Goal: Transaction & Acquisition: Purchase product/service

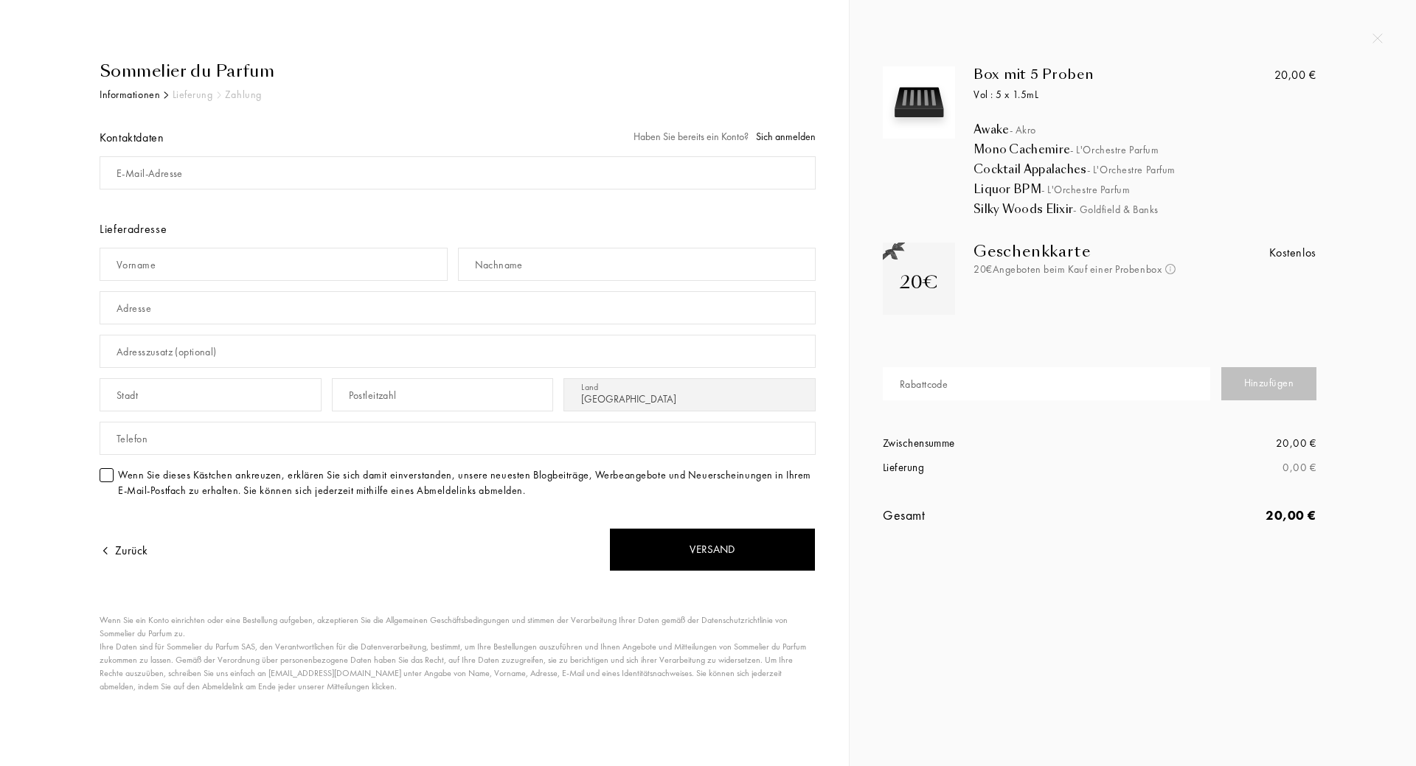
select select "DE"
click at [198, 71] on div "Sommelier du Parfum" at bounding box center [458, 71] width 716 height 24
click at [261, 164] on input "mail" at bounding box center [458, 172] width 716 height 33
click at [1375, 34] on img at bounding box center [1377, 38] width 10 height 10
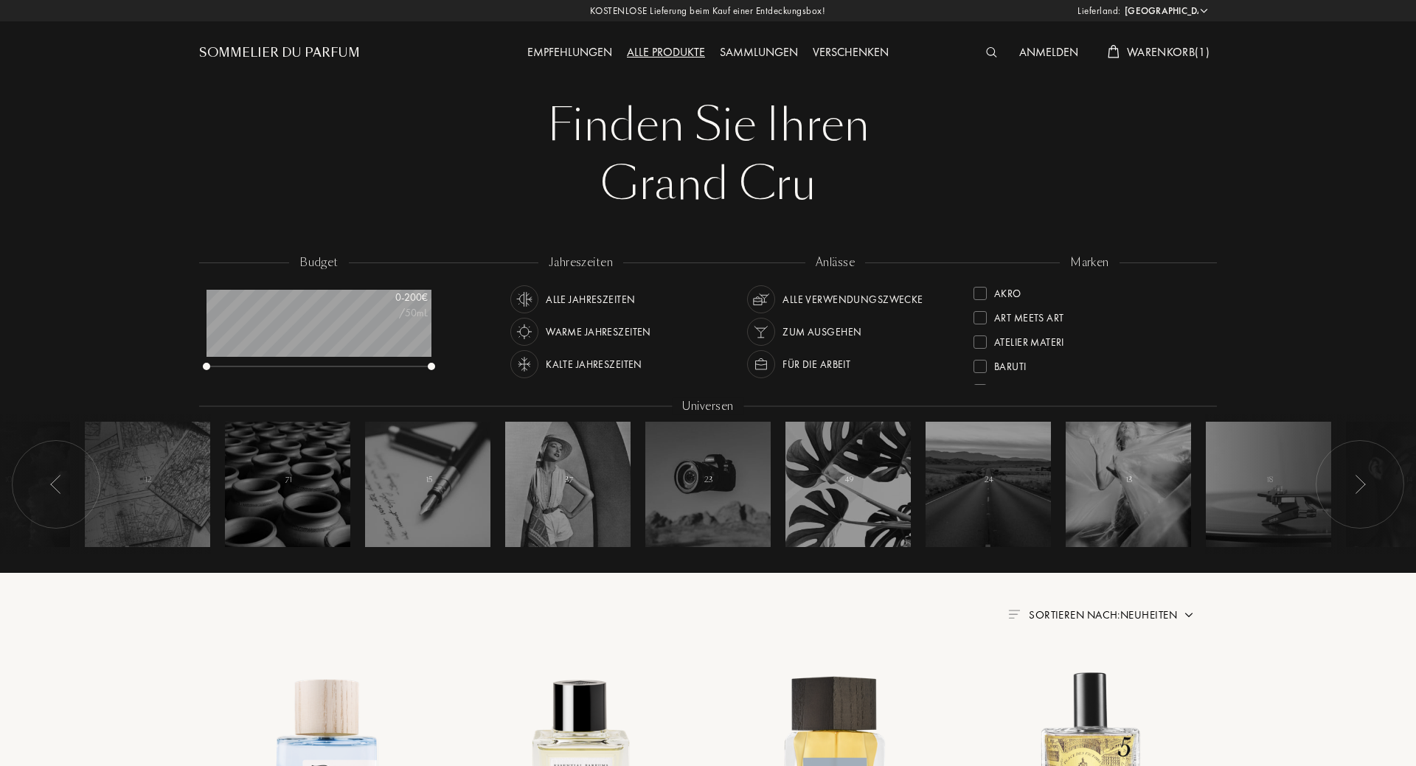
select select "DE"
click at [1159, 39] on div "Anmelden Warenkorb ( 1 )" at bounding box center [1089, 40] width 254 height 81
click at [1153, 54] on span "Warenkorb ( 1 )" at bounding box center [1168, 51] width 83 height 15
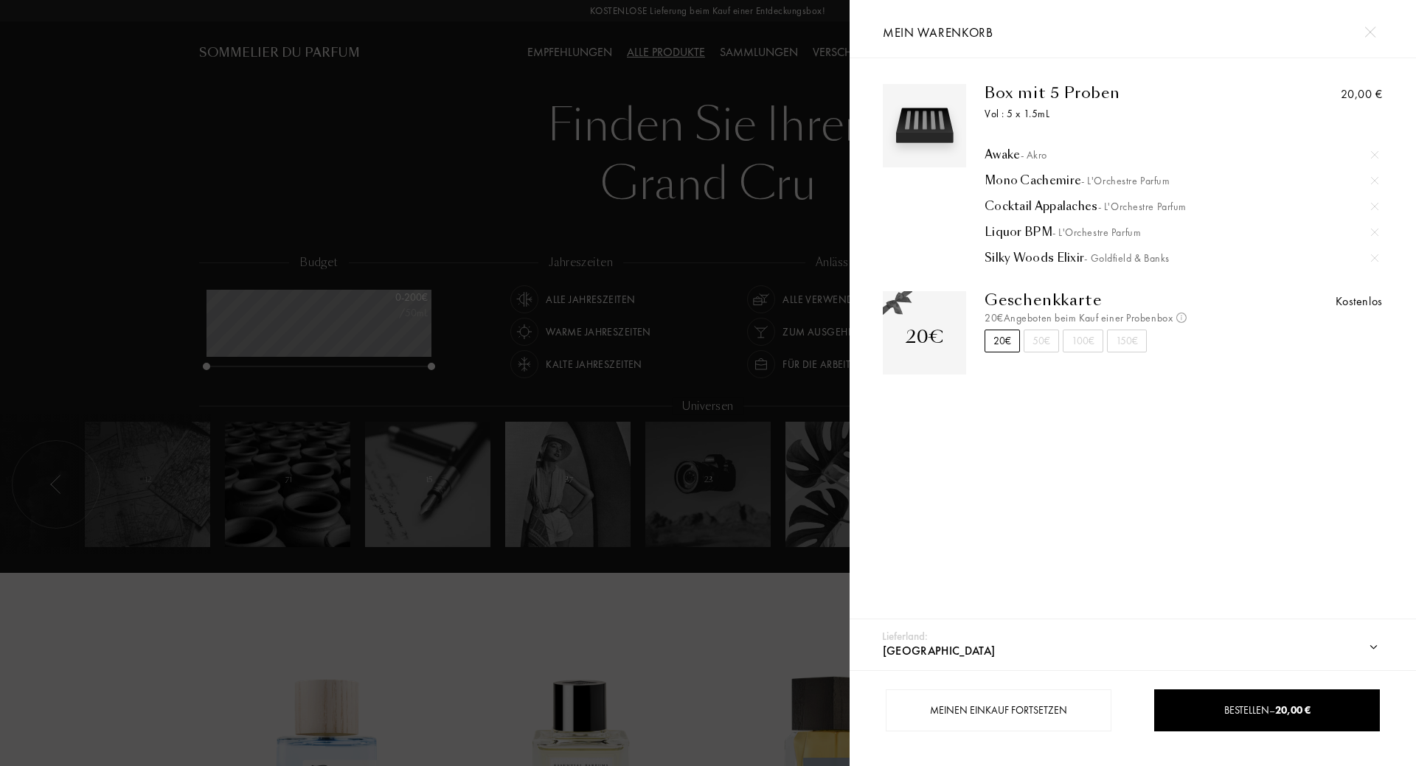
click at [658, 175] on div at bounding box center [424, 383] width 849 height 766
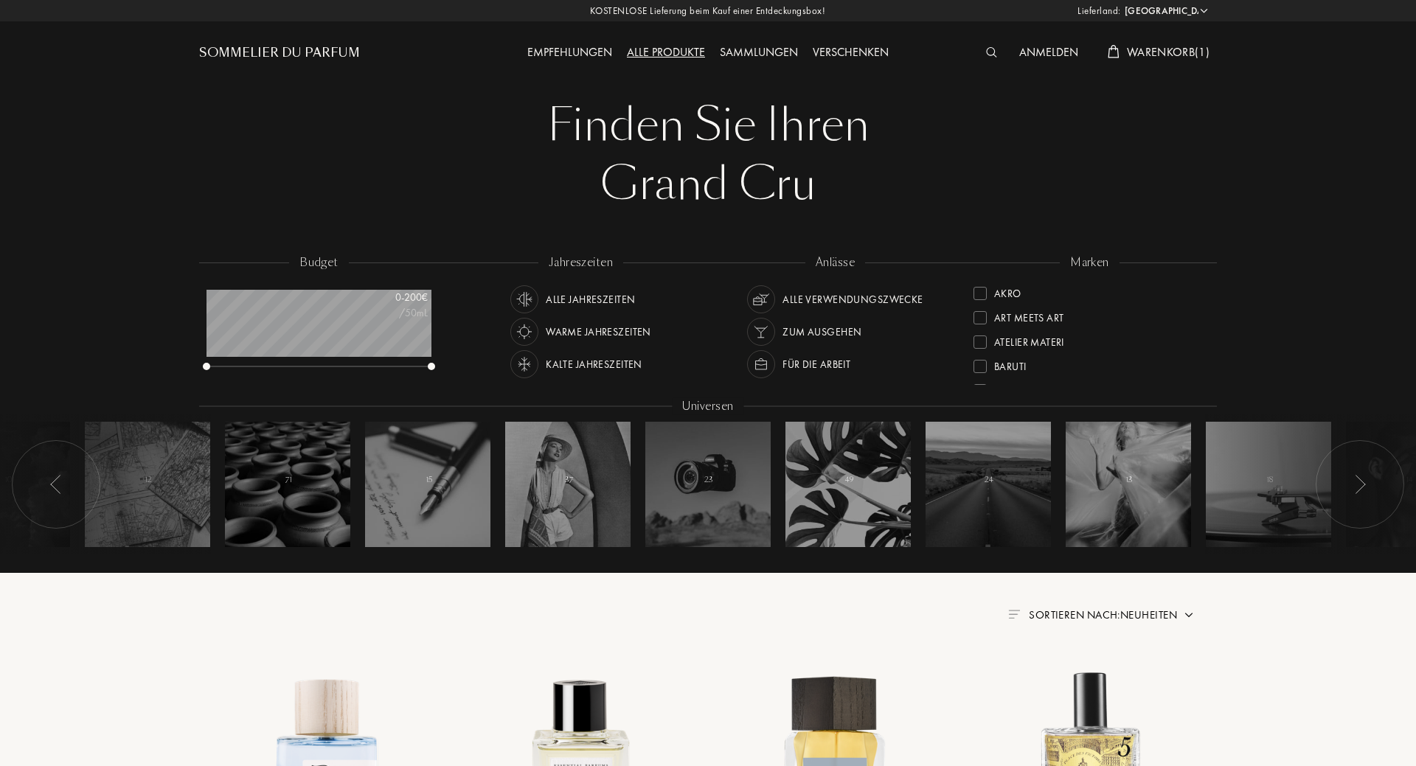
click at [990, 50] on img at bounding box center [991, 52] width 11 height 10
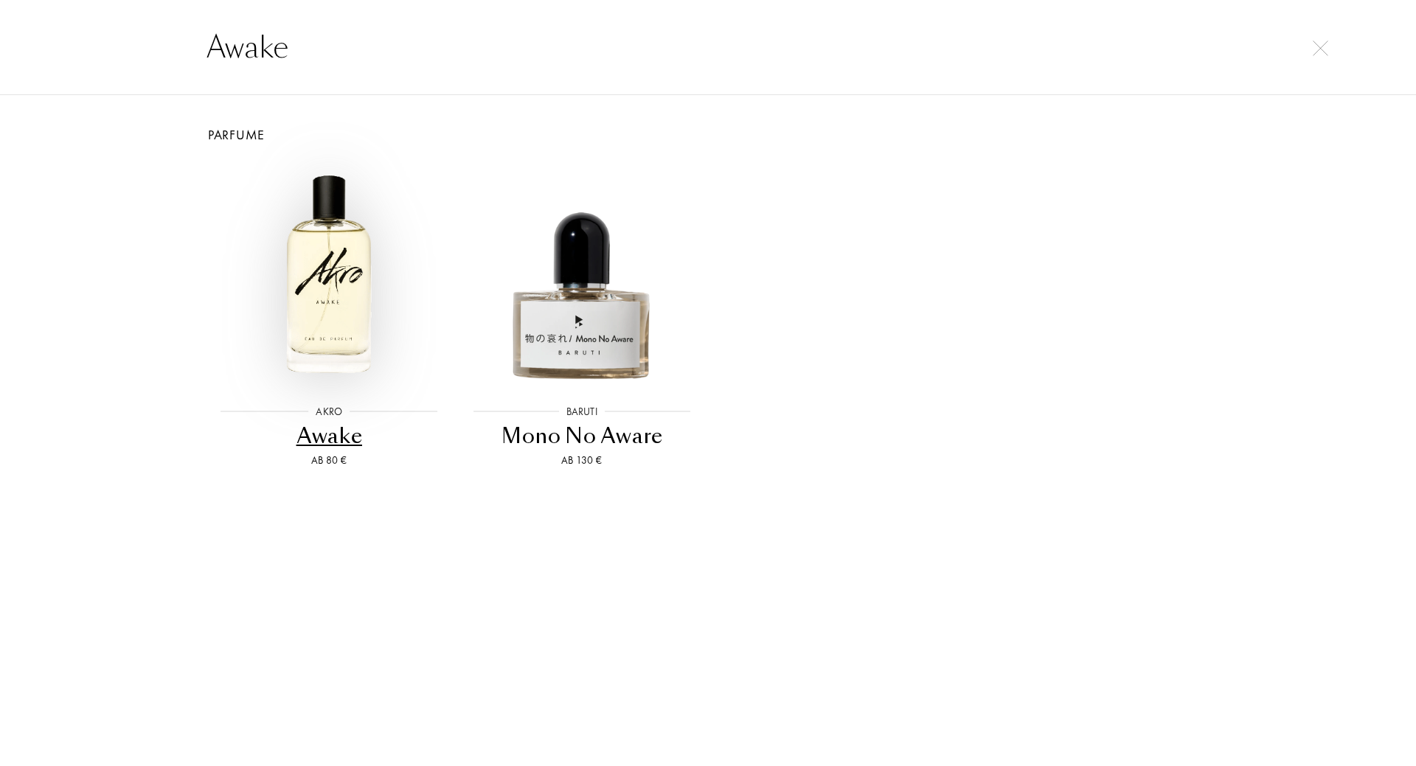
type input "Awake"
click at [320, 260] on img at bounding box center [328, 274] width 227 height 227
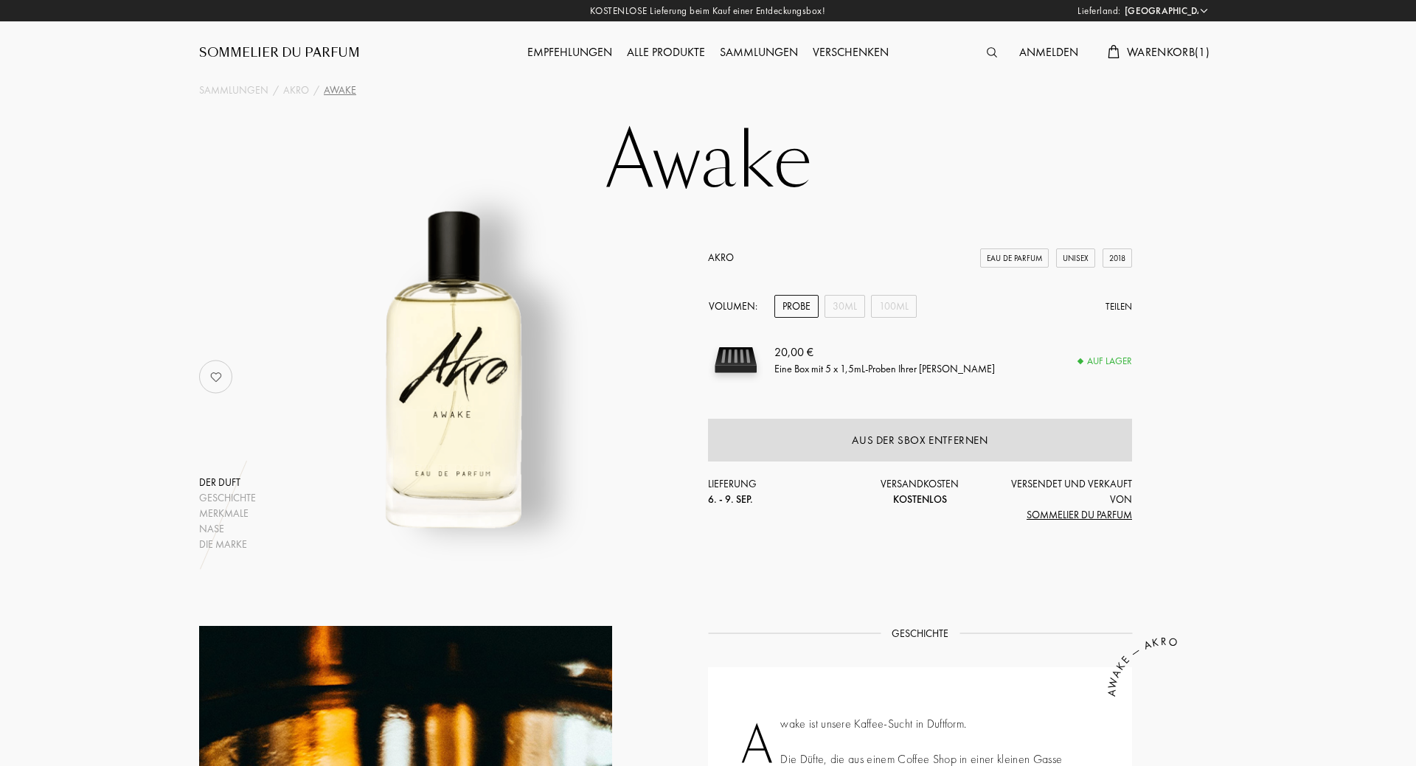
select select "DE"
click at [843, 308] on div "30mL" at bounding box center [844, 306] width 41 height 23
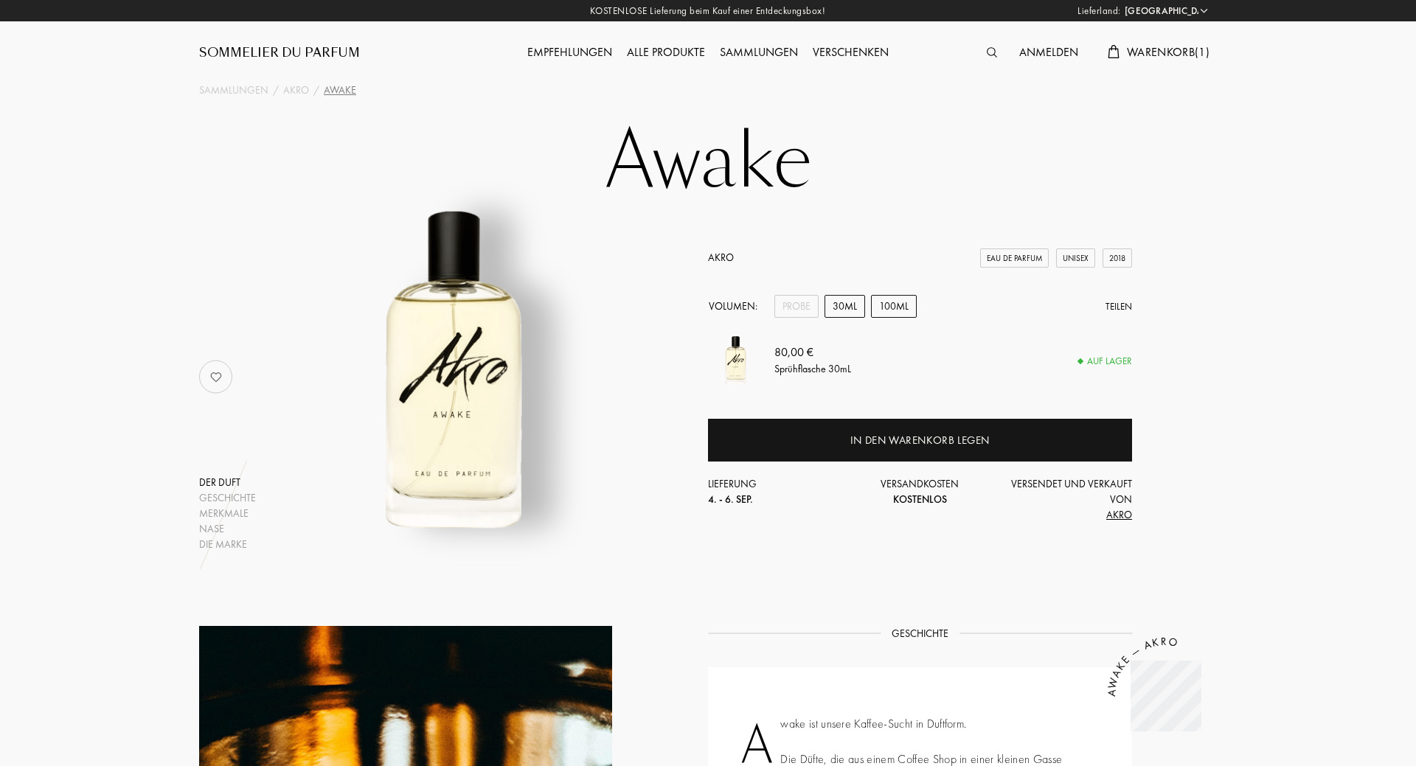
click at [908, 302] on div "100mL" at bounding box center [894, 306] width 46 height 23
click at [830, 303] on div "30mL" at bounding box center [844, 306] width 41 height 23
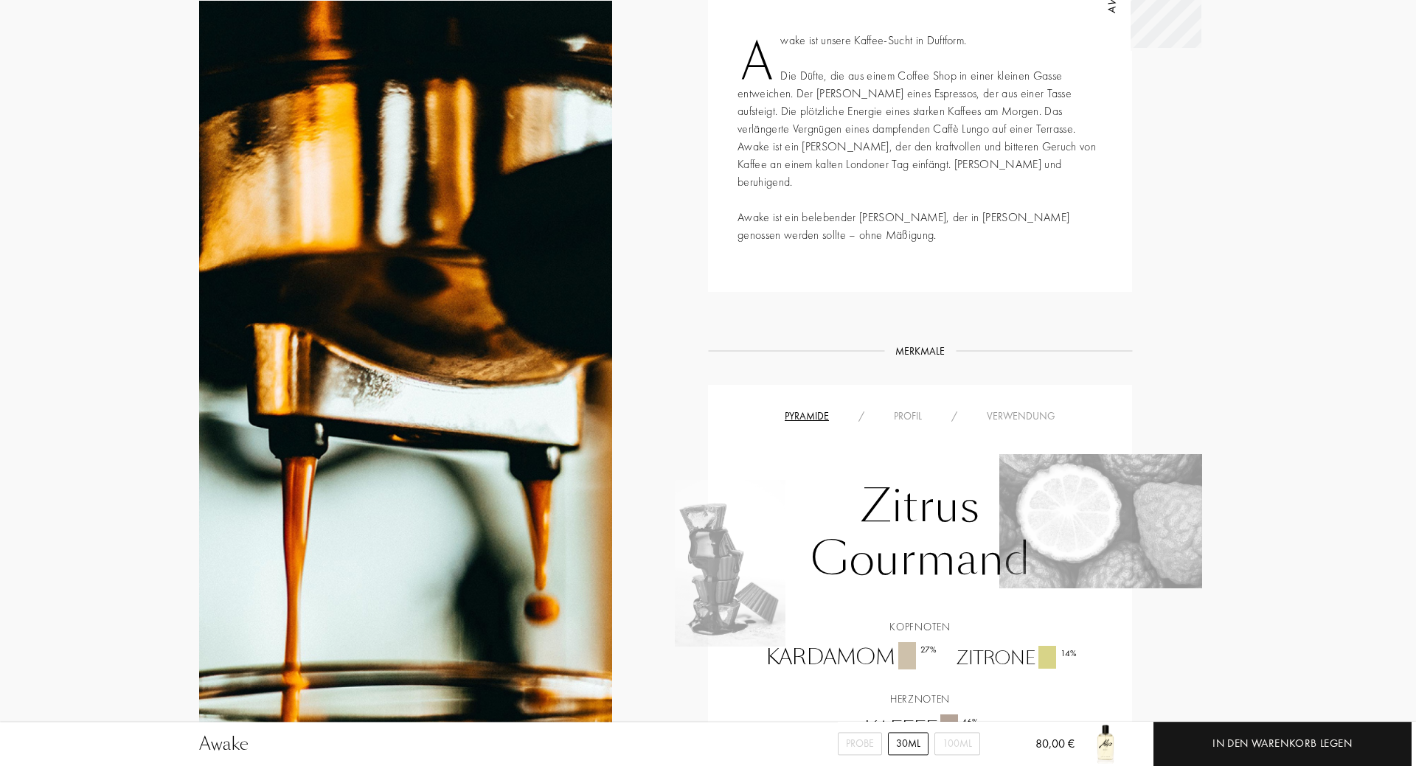
scroll to position [677, 0]
